Goal: Navigation & Orientation: Find specific page/section

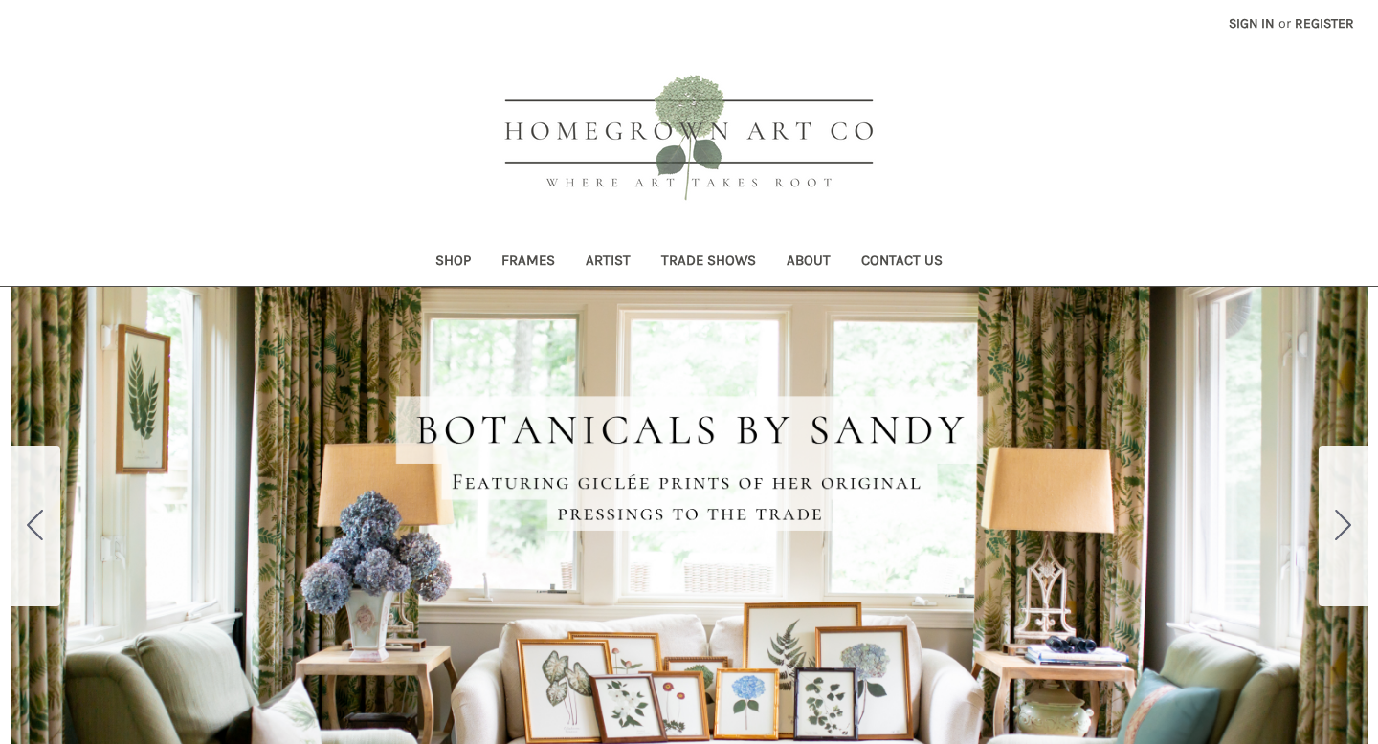
scroll to position [610, 0]
click at [471, 268] on link "Shop" at bounding box center [453, 262] width 66 height 47
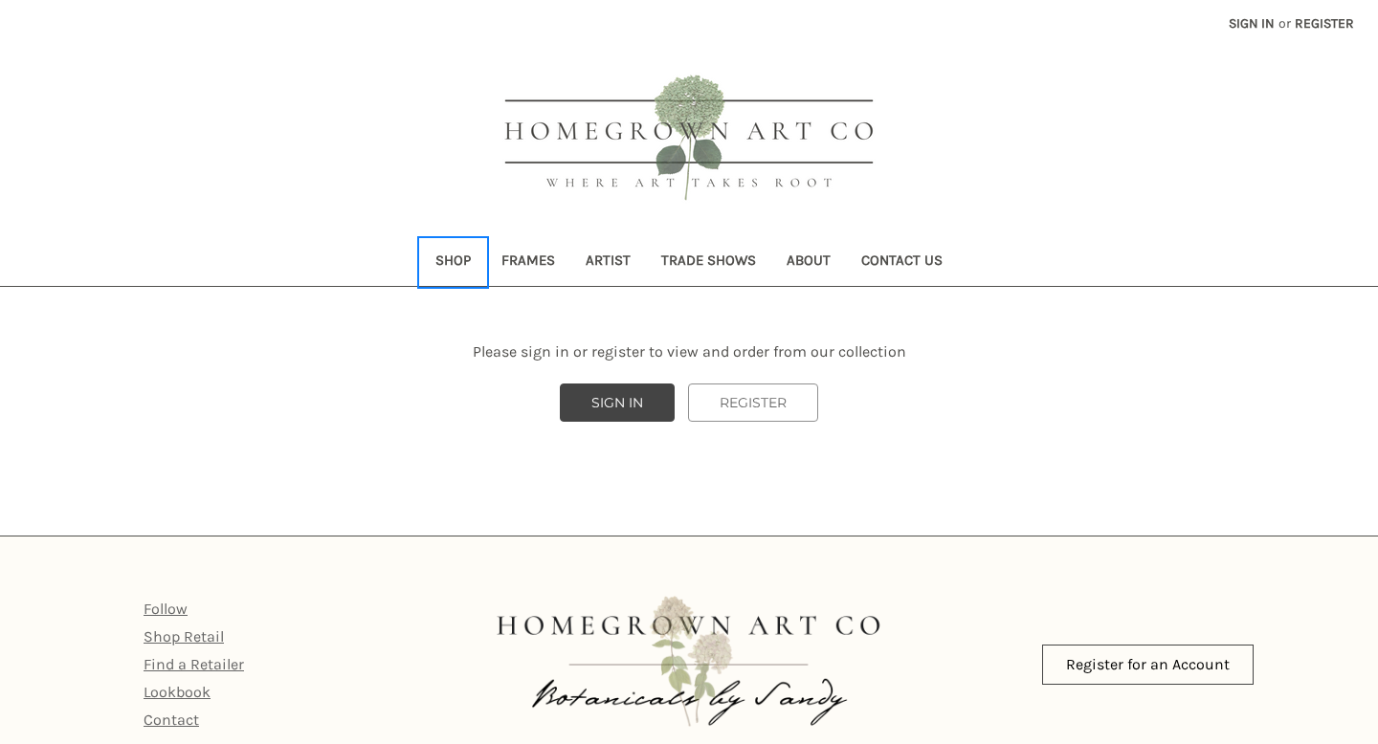
click at [470, 264] on link "Shop" at bounding box center [453, 262] width 66 height 47
